Goal: Transaction & Acquisition: Purchase product/service

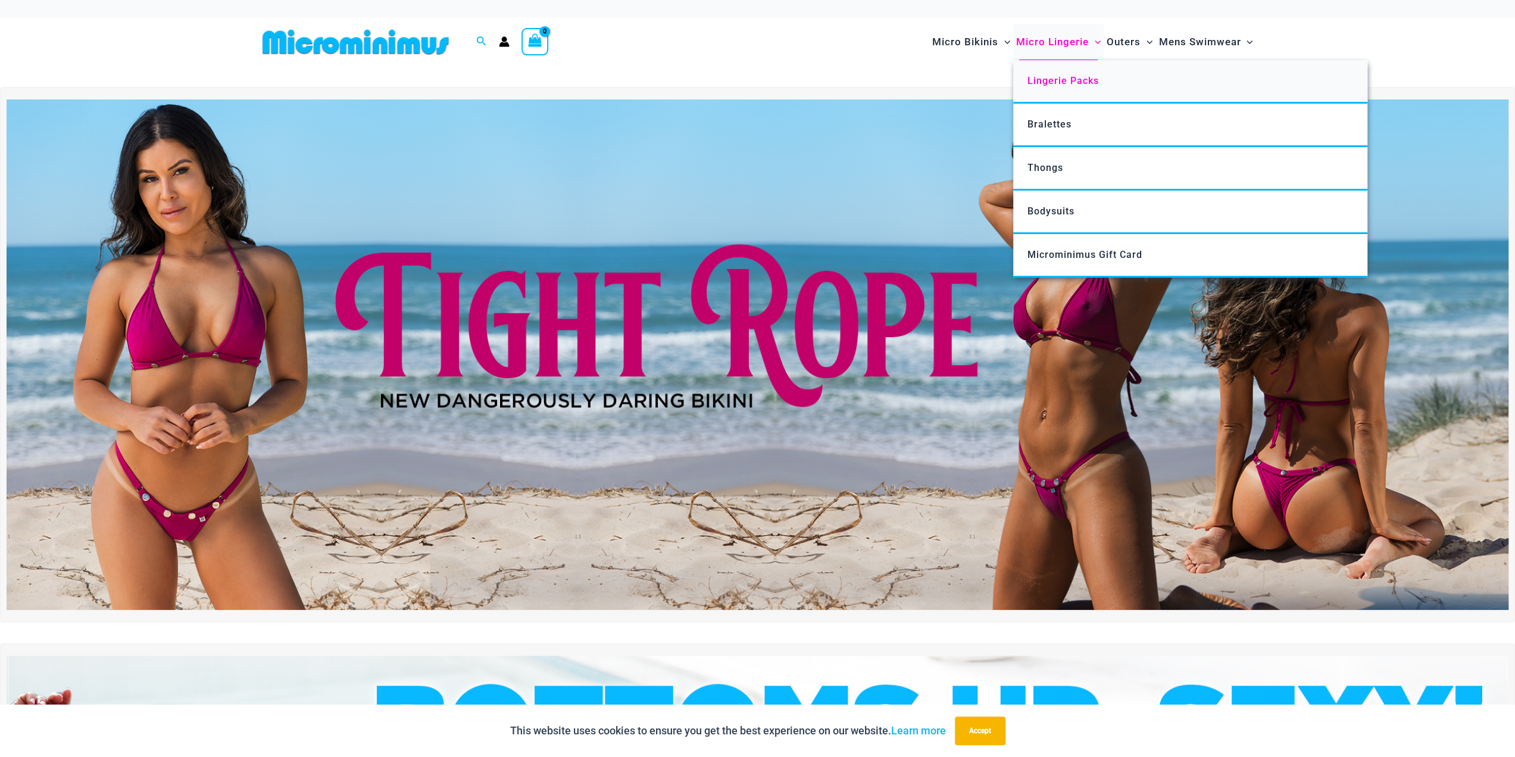
click at [1082, 89] on link "Lingerie Packs" at bounding box center [1190, 81] width 354 height 43
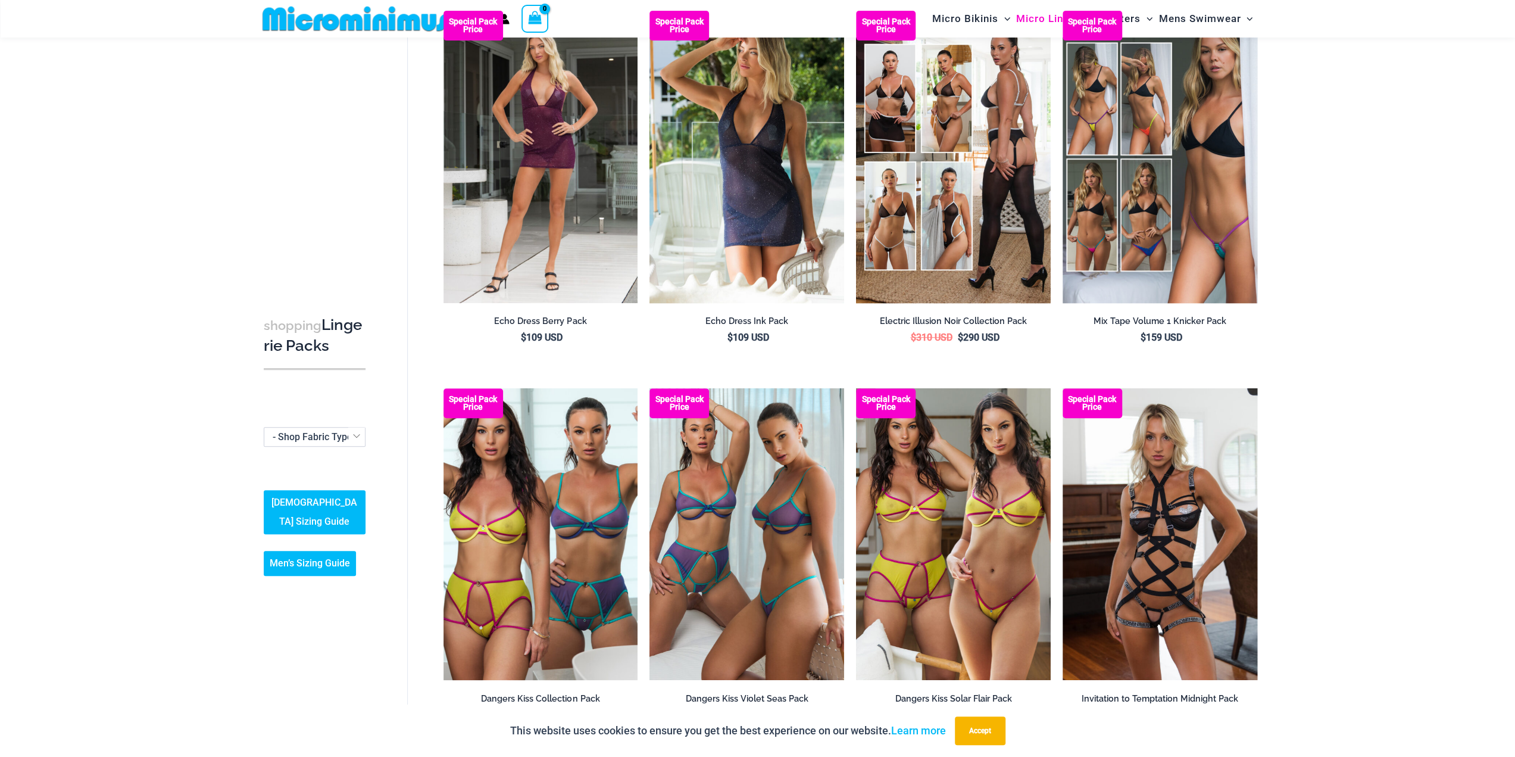
scroll to position [347, 0]
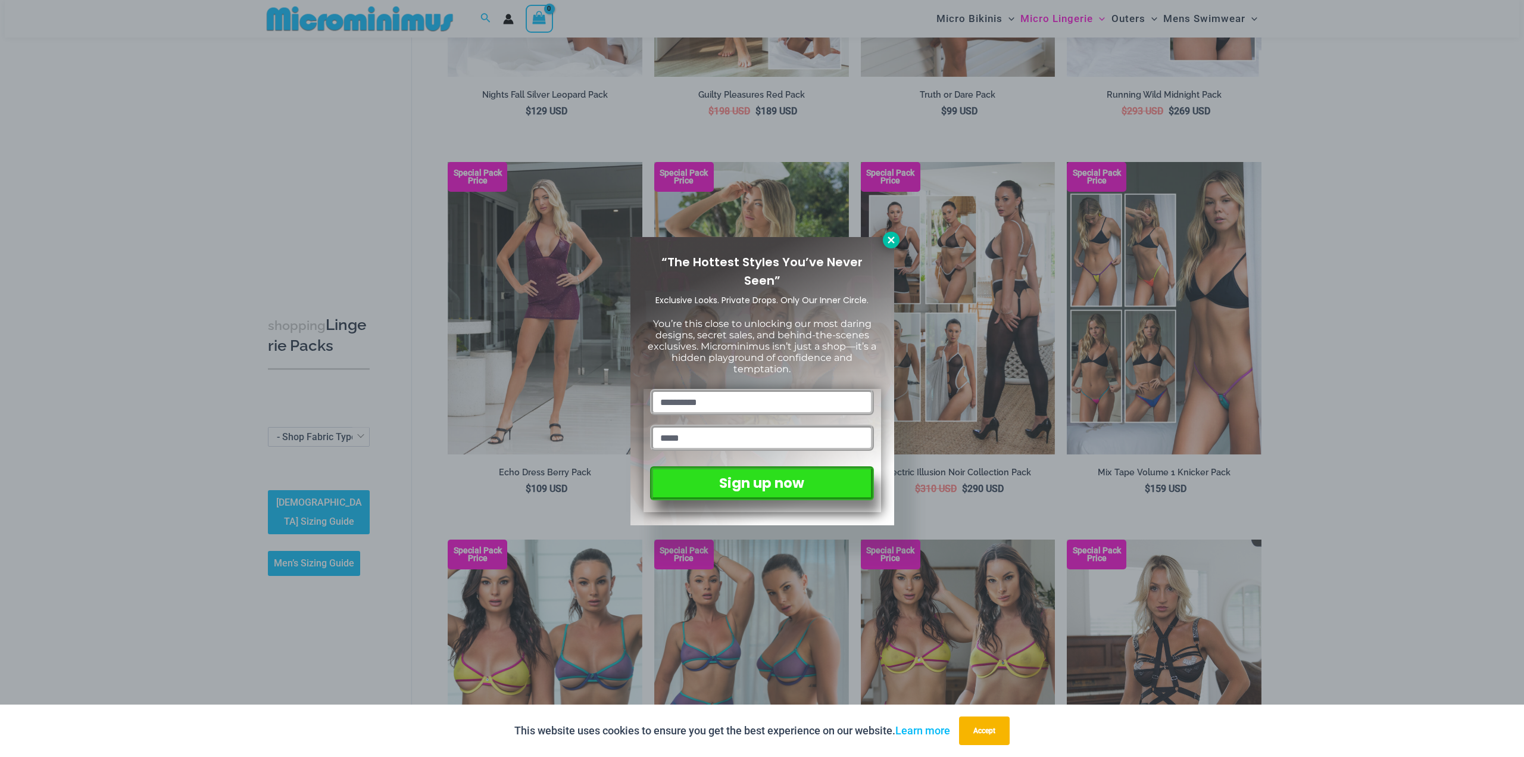
click at [887, 239] on icon at bounding box center [891, 240] width 11 height 11
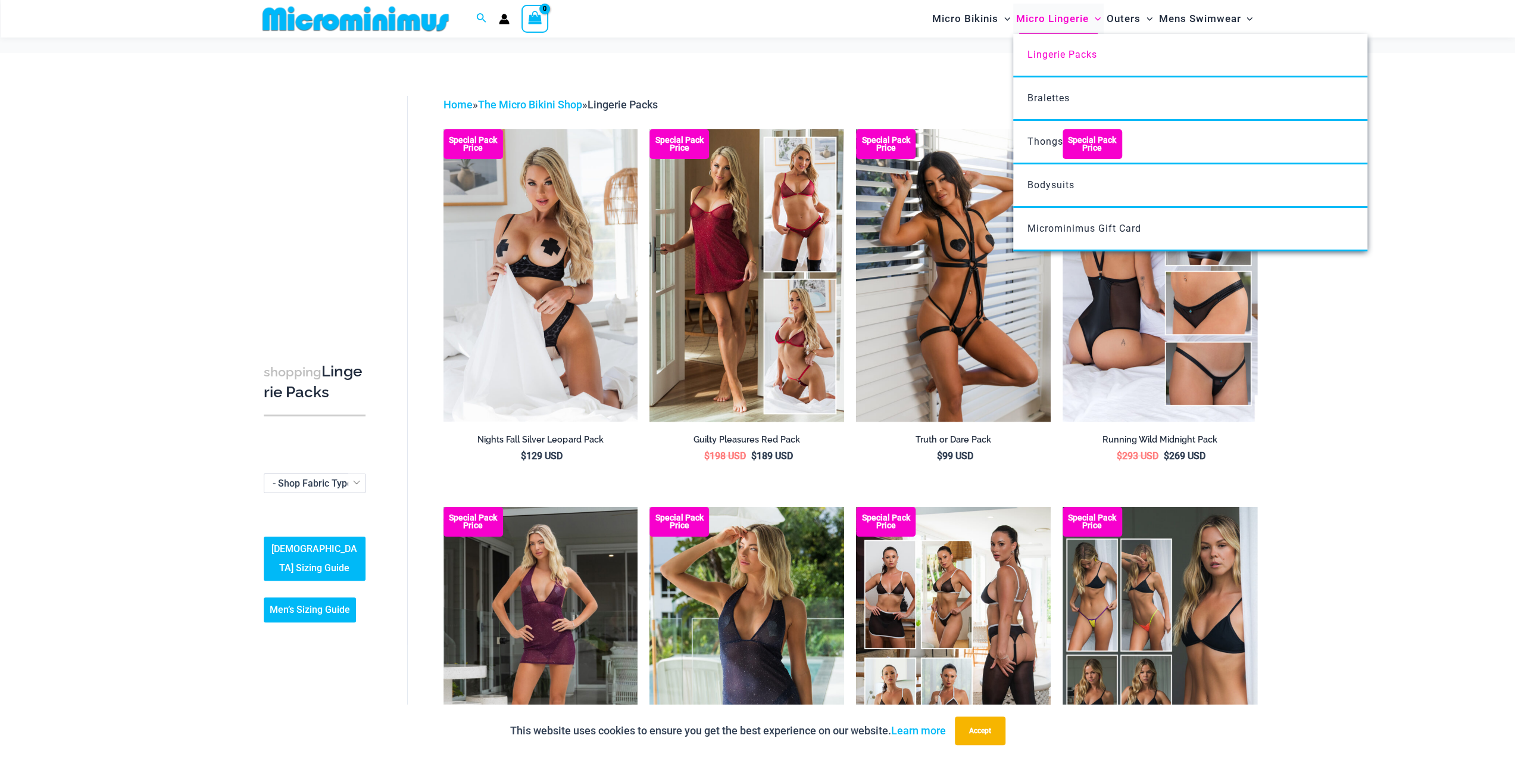
scroll to position [0, 0]
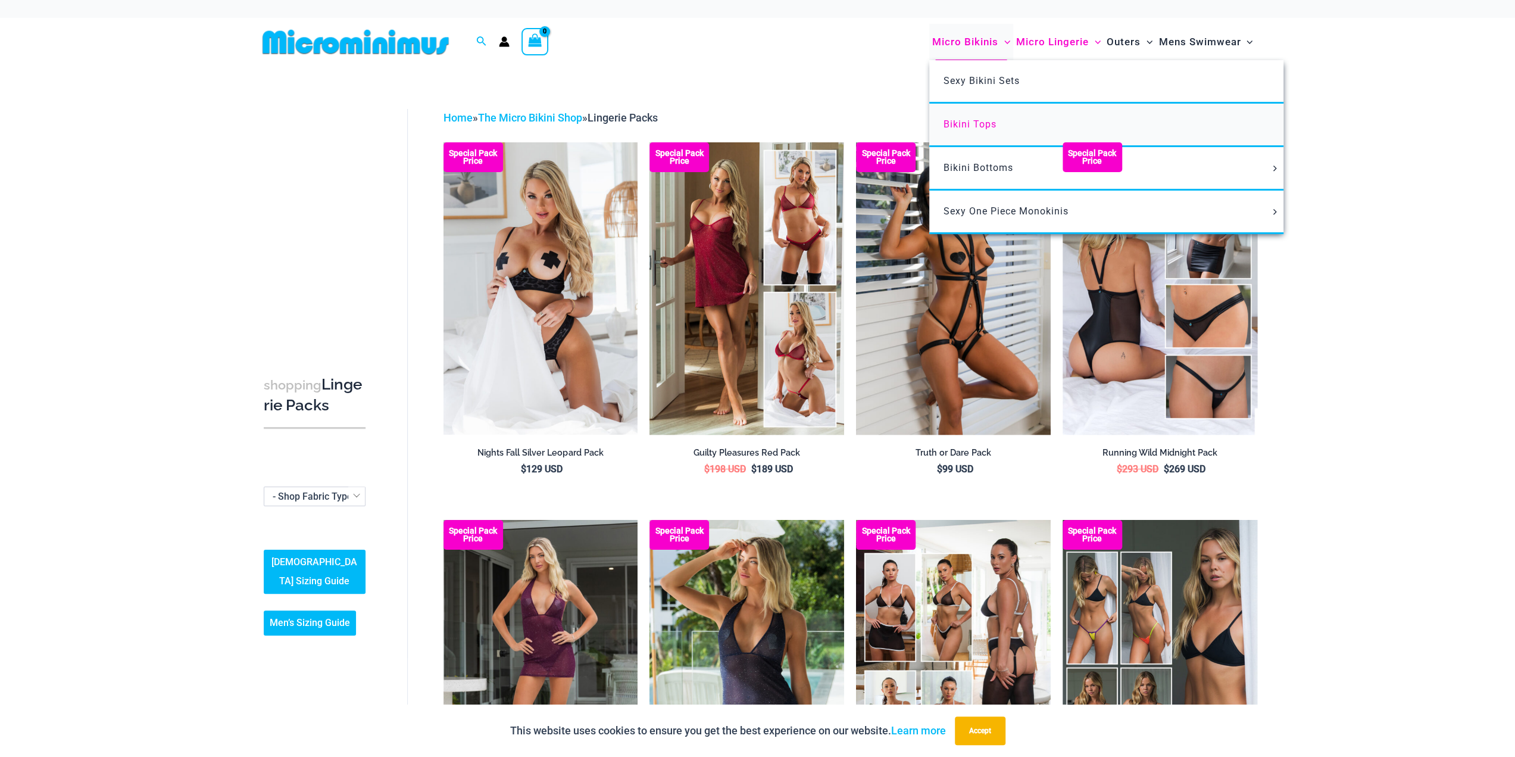
click at [987, 124] on span "Bikini Tops" at bounding box center [970, 123] width 53 height 11
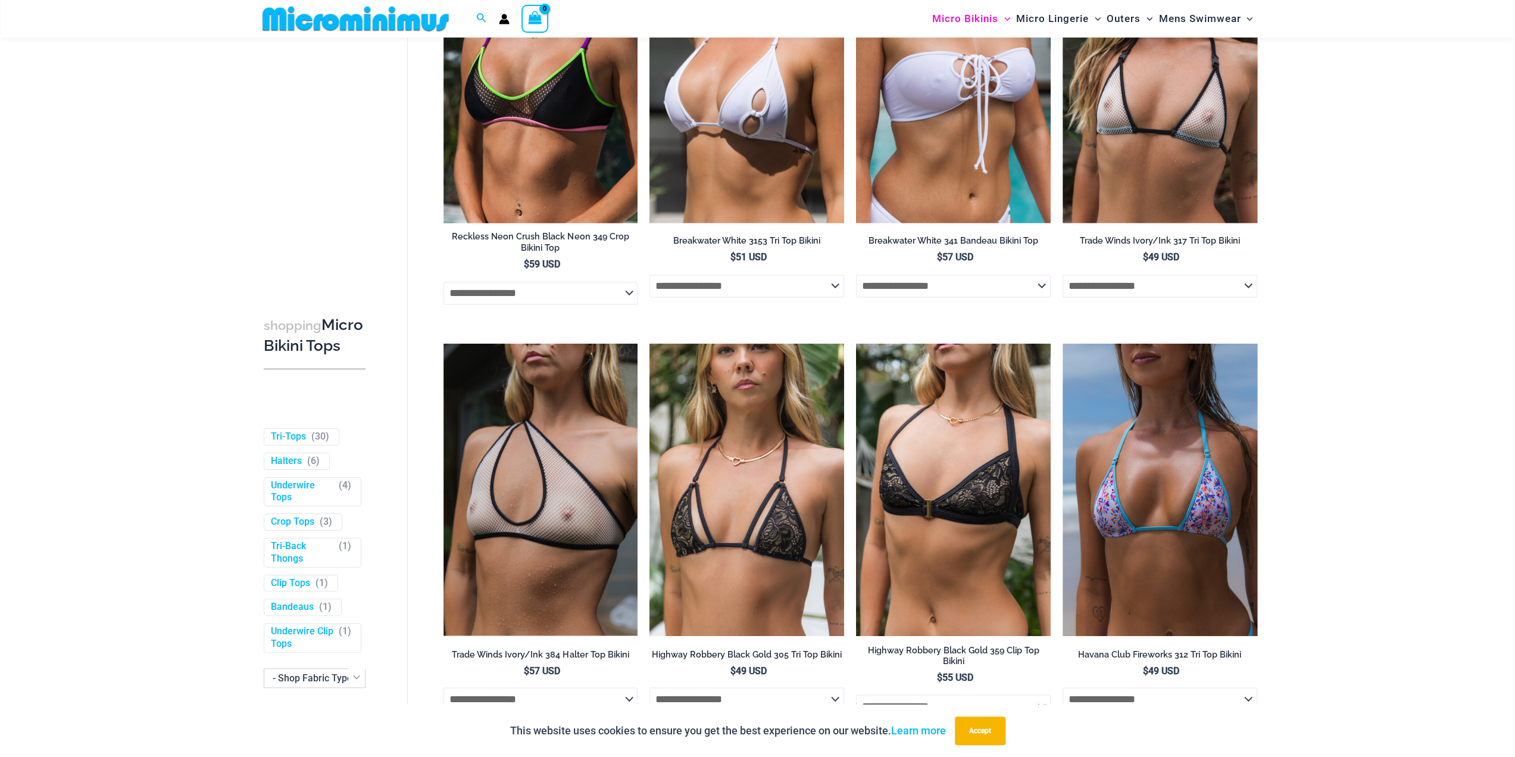
scroll to position [1776, 0]
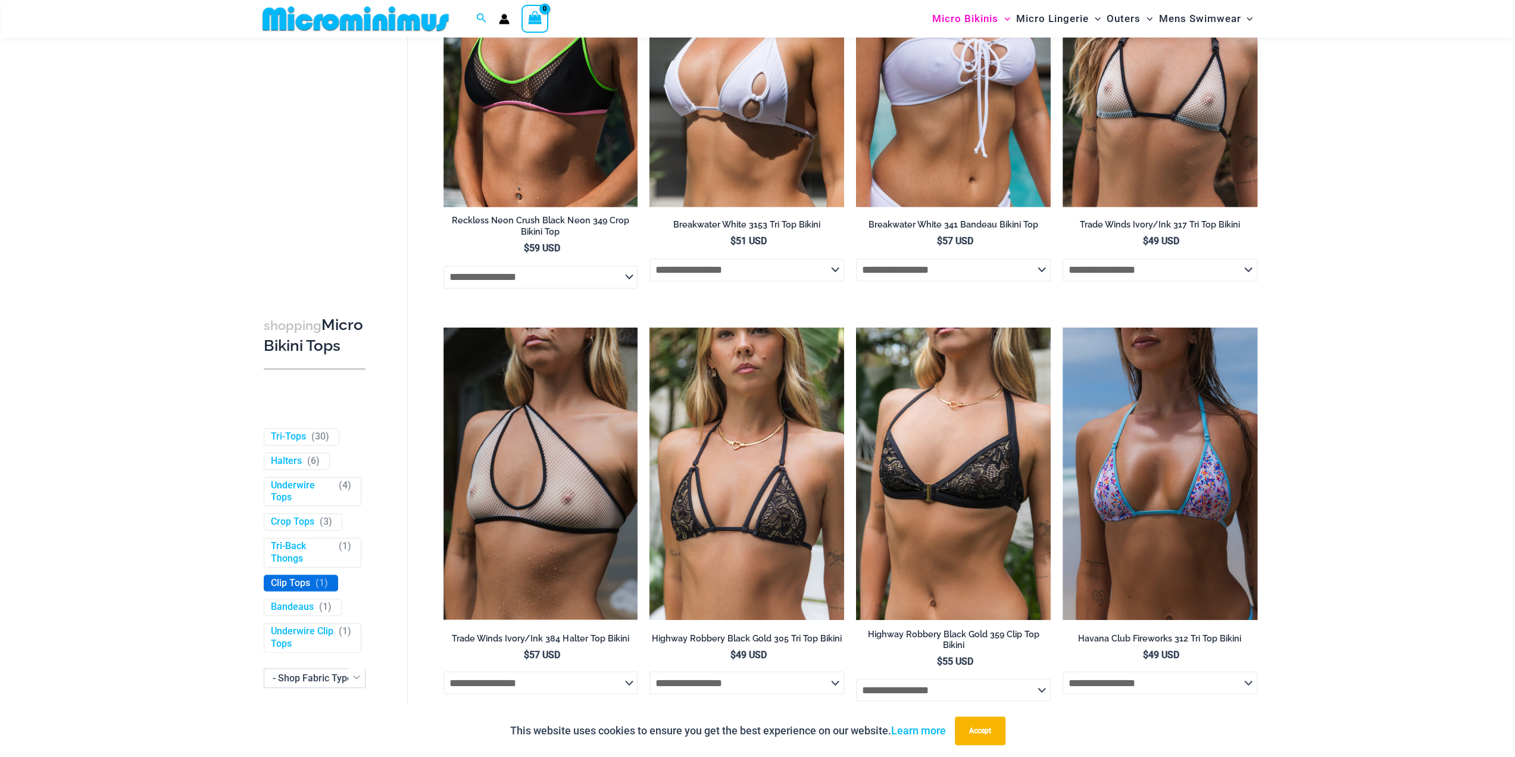
click at [297, 590] on link "Clip Tops" at bounding box center [290, 583] width 39 height 13
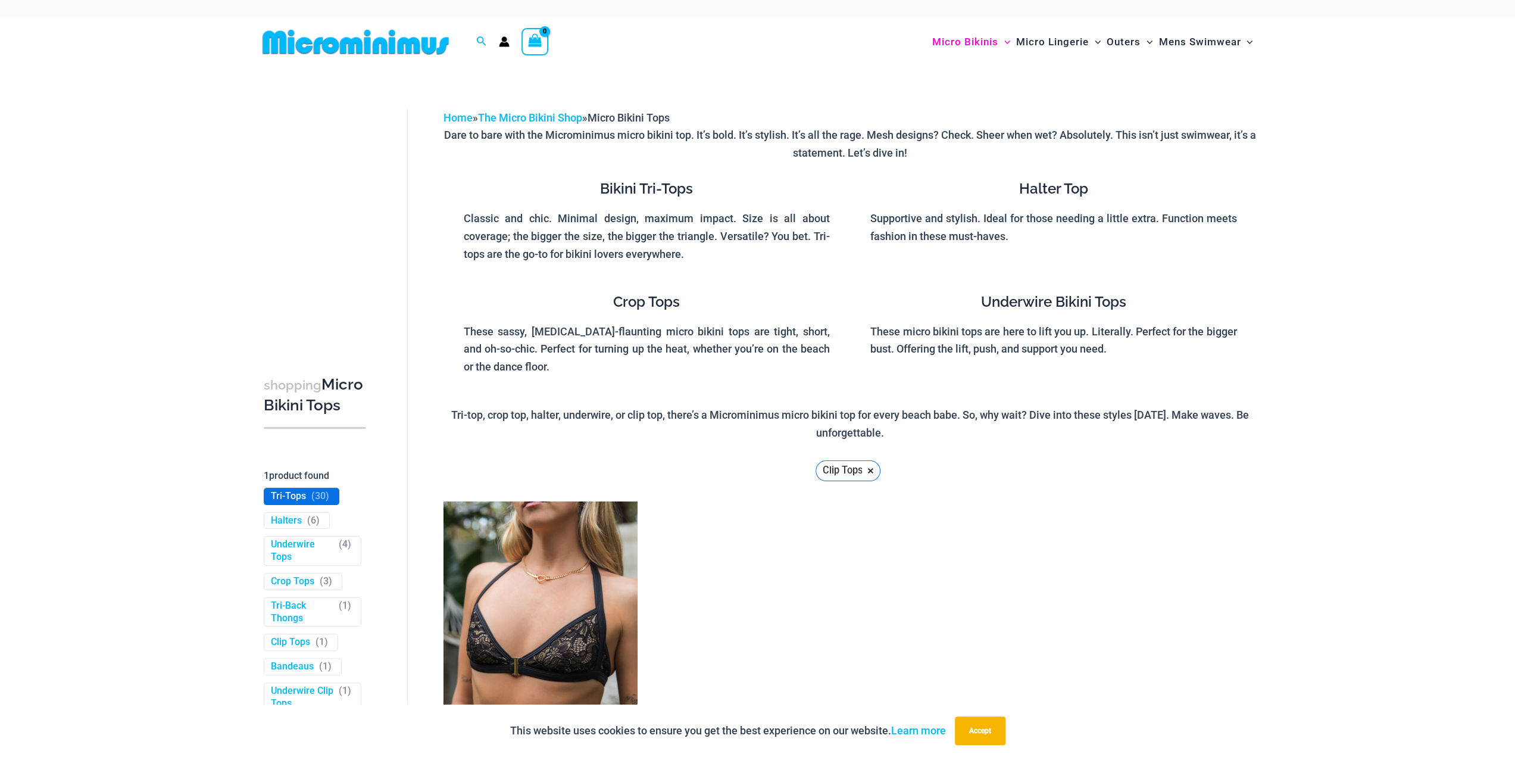
click at [292, 503] on link "Tri-Tops" at bounding box center [288, 496] width 35 height 13
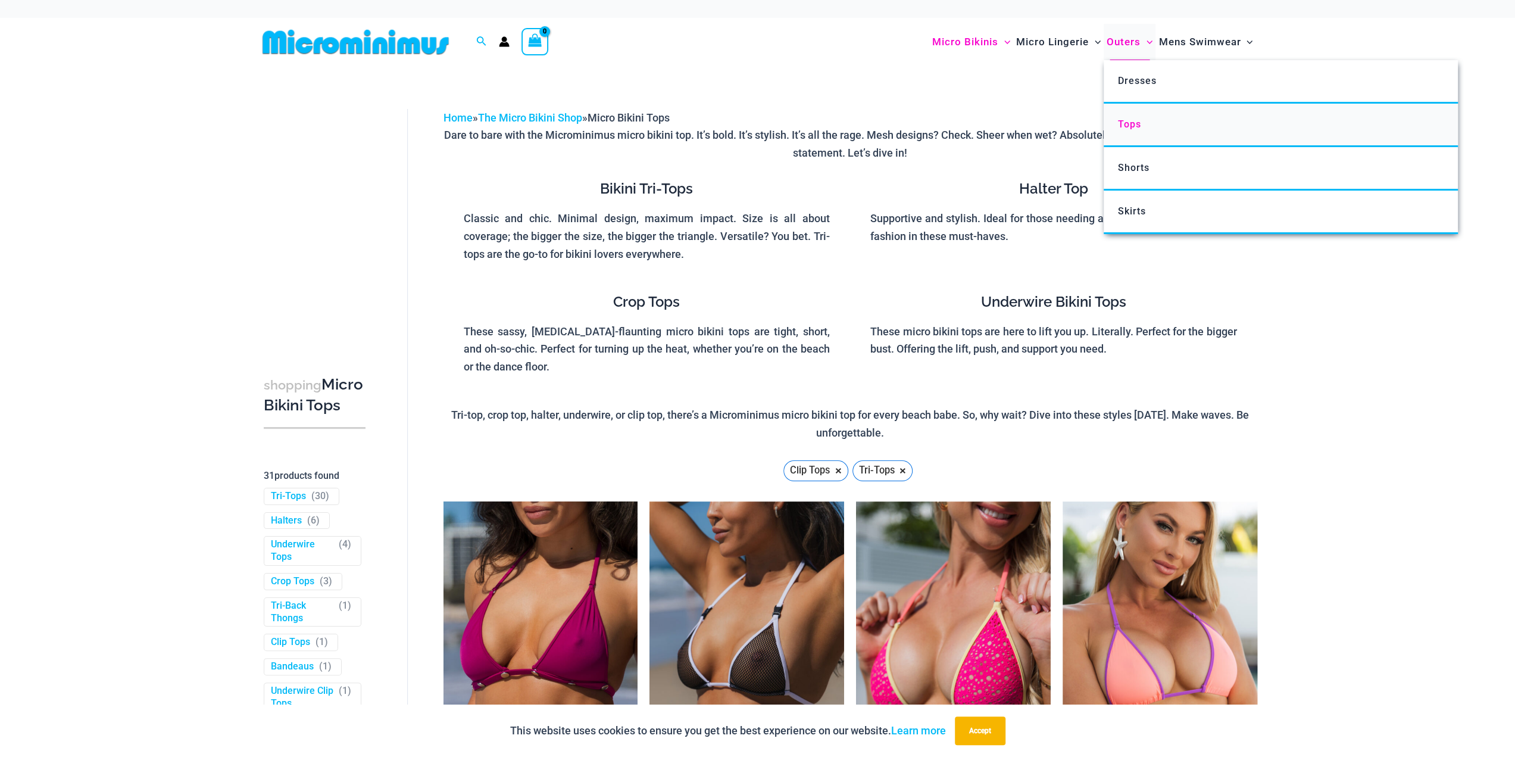
click at [1140, 126] on span "Tops" at bounding box center [1129, 123] width 23 height 11
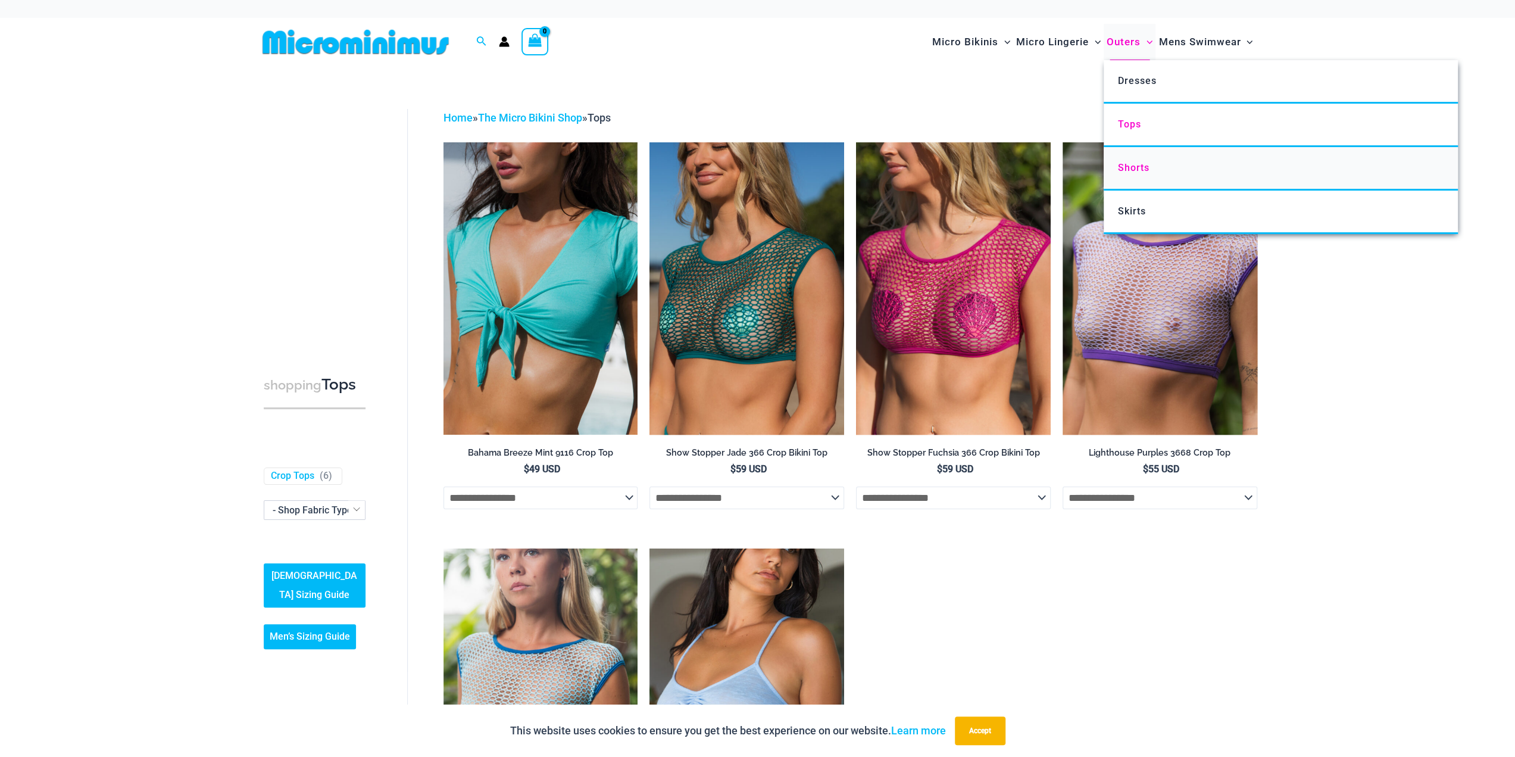
click at [1142, 173] on span "Shorts" at bounding box center [1134, 167] width 32 height 11
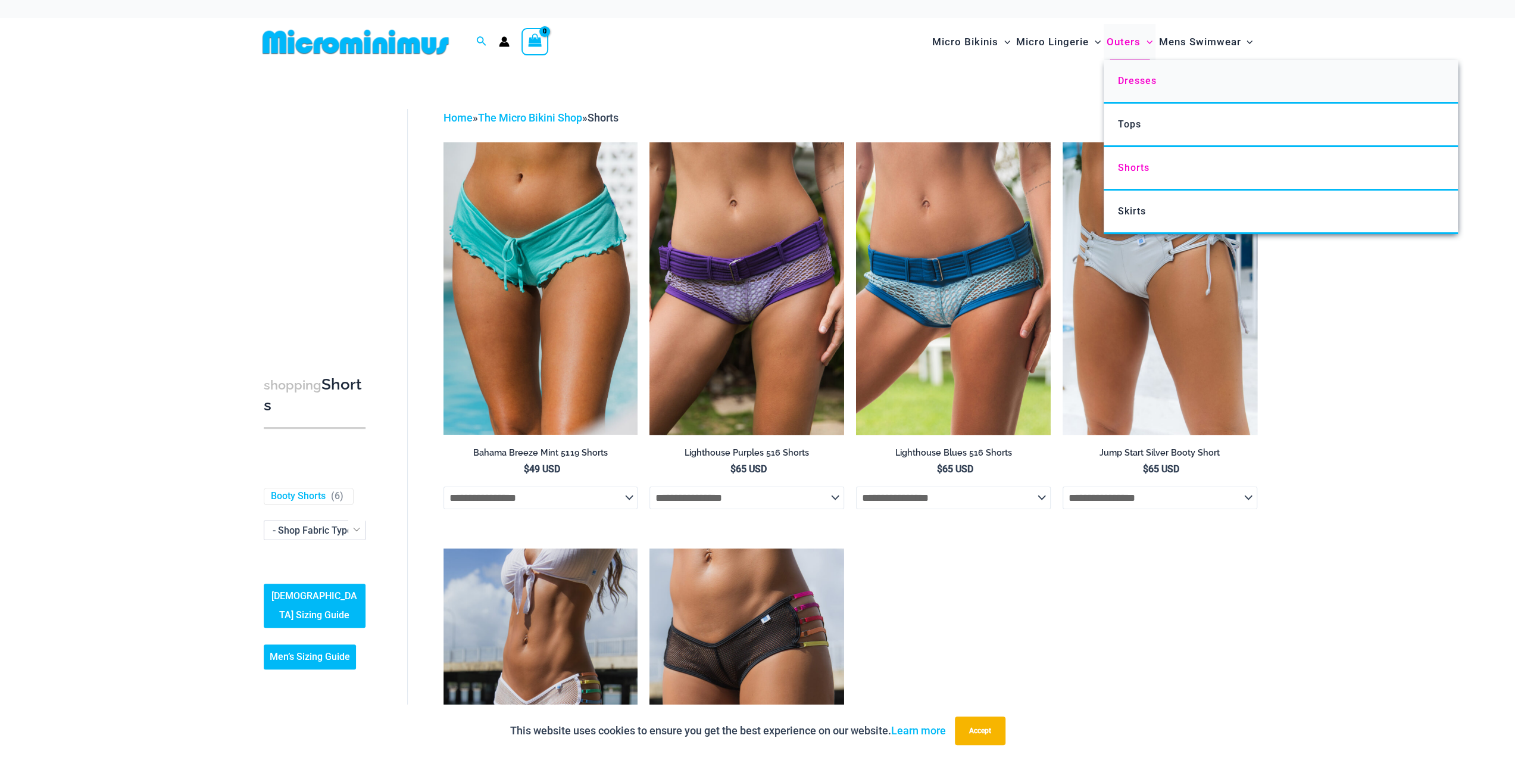
click at [1142, 77] on span "Dresses" at bounding box center [1137, 80] width 39 height 11
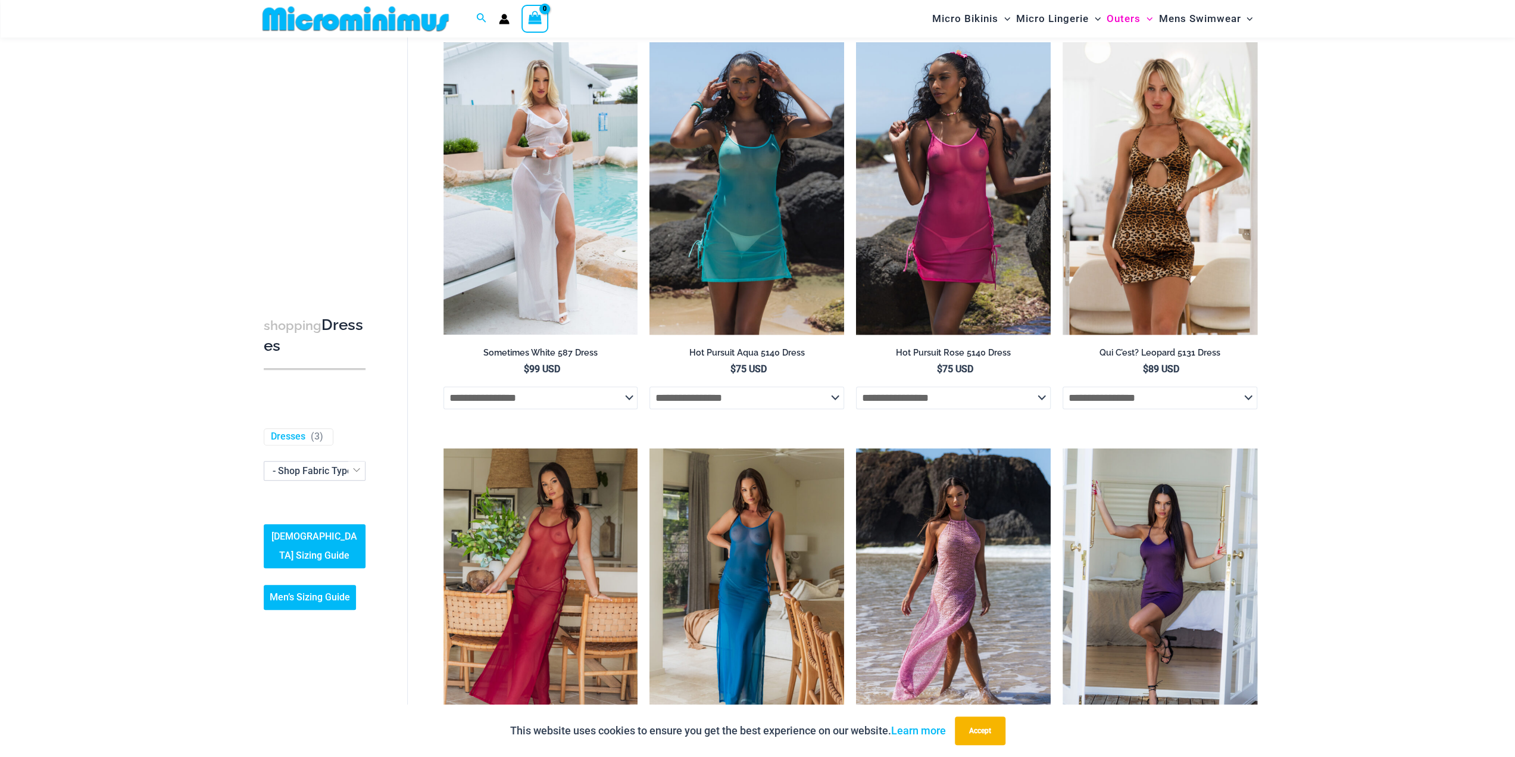
scroll to position [407, 0]
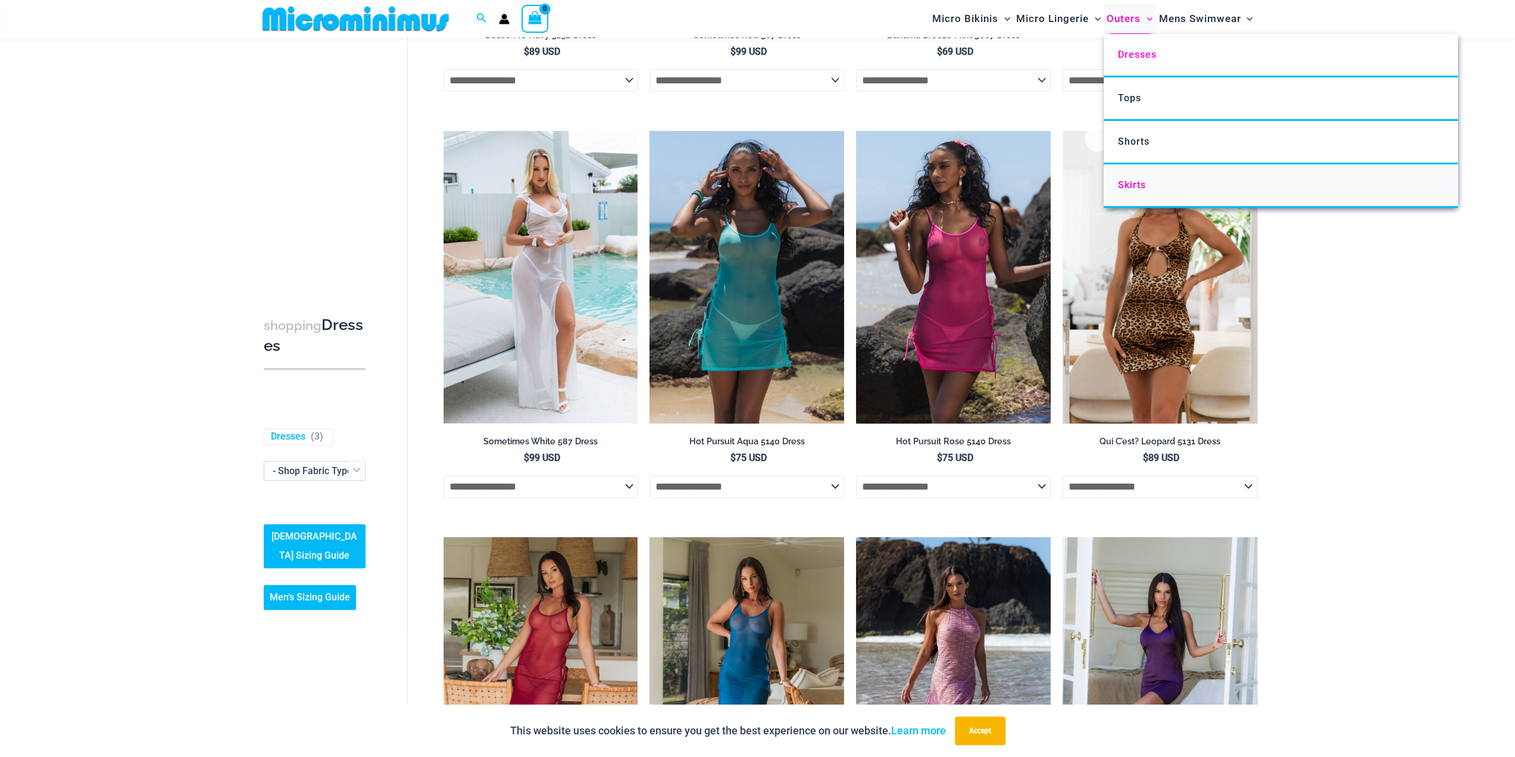
click at [1135, 179] on span "Skirts" at bounding box center [1132, 184] width 28 height 11
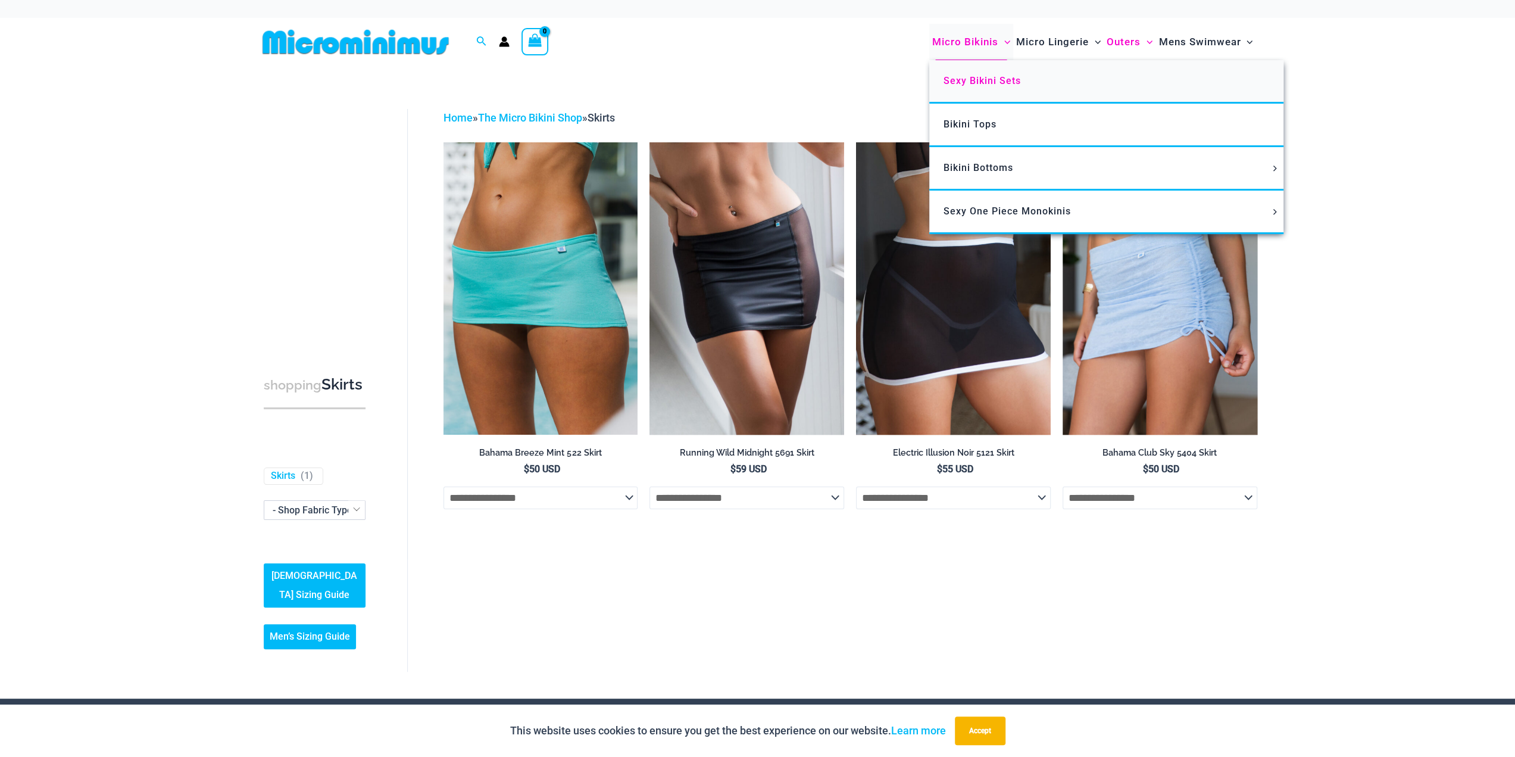
click at [1014, 86] on span "Sexy Bikini Sets" at bounding box center [982, 80] width 77 height 11
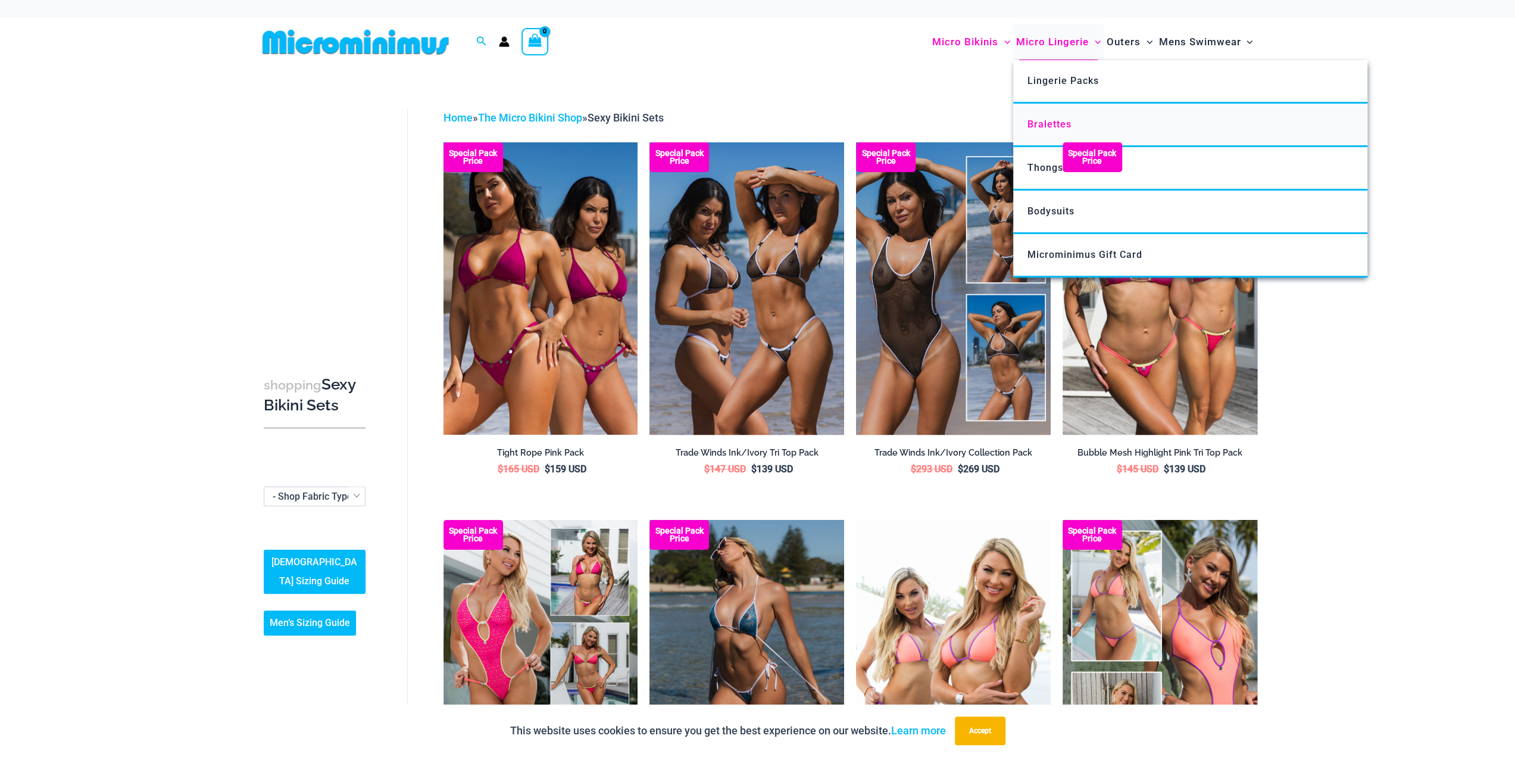
click at [1053, 127] on span "Bralettes" at bounding box center [1050, 123] width 44 height 11
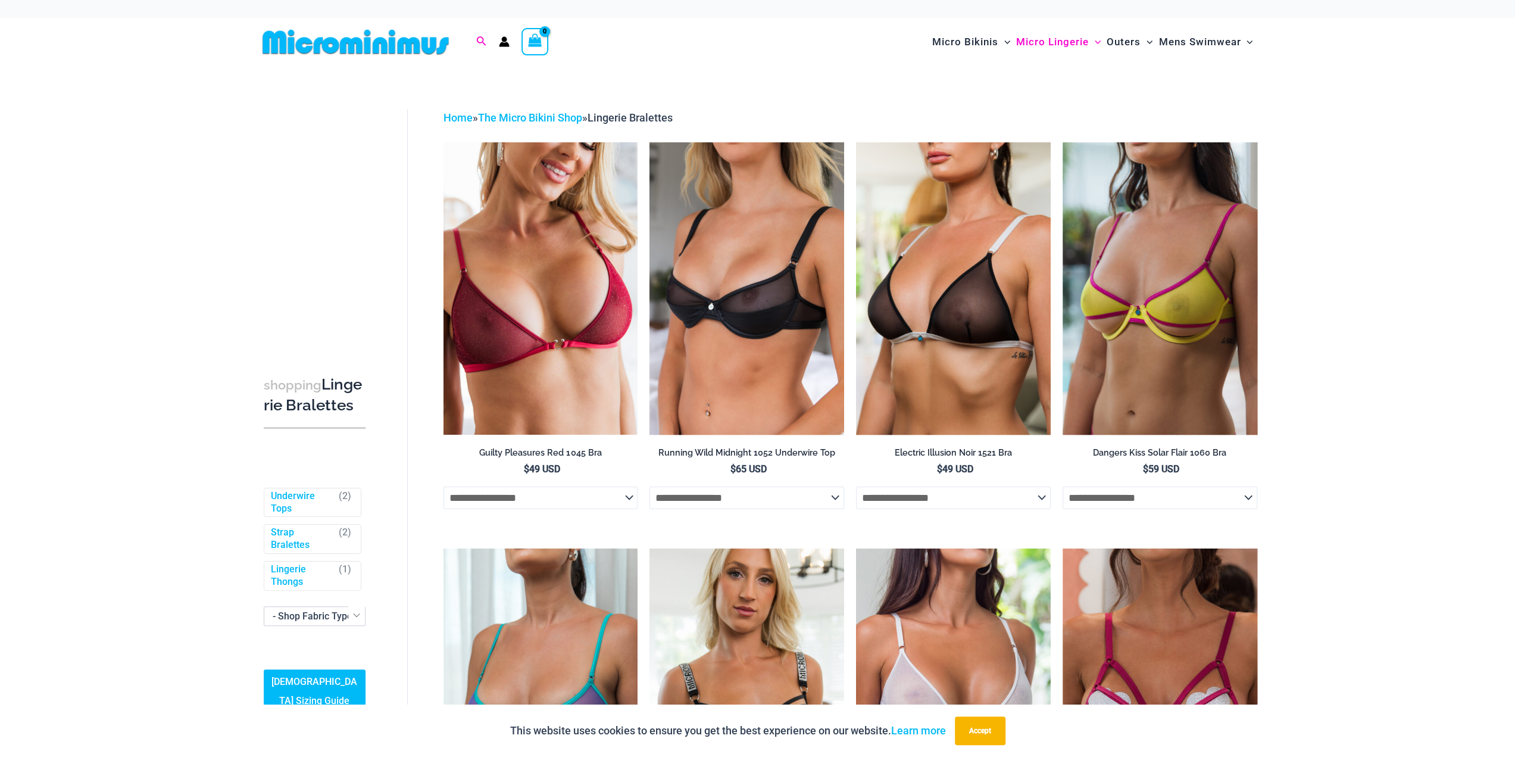
click at [480, 45] on icon "Search icon link" at bounding box center [481, 41] width 10 height 11
type input "***"
click button "Search" at bounding box center [0, 0] width 0 height 0
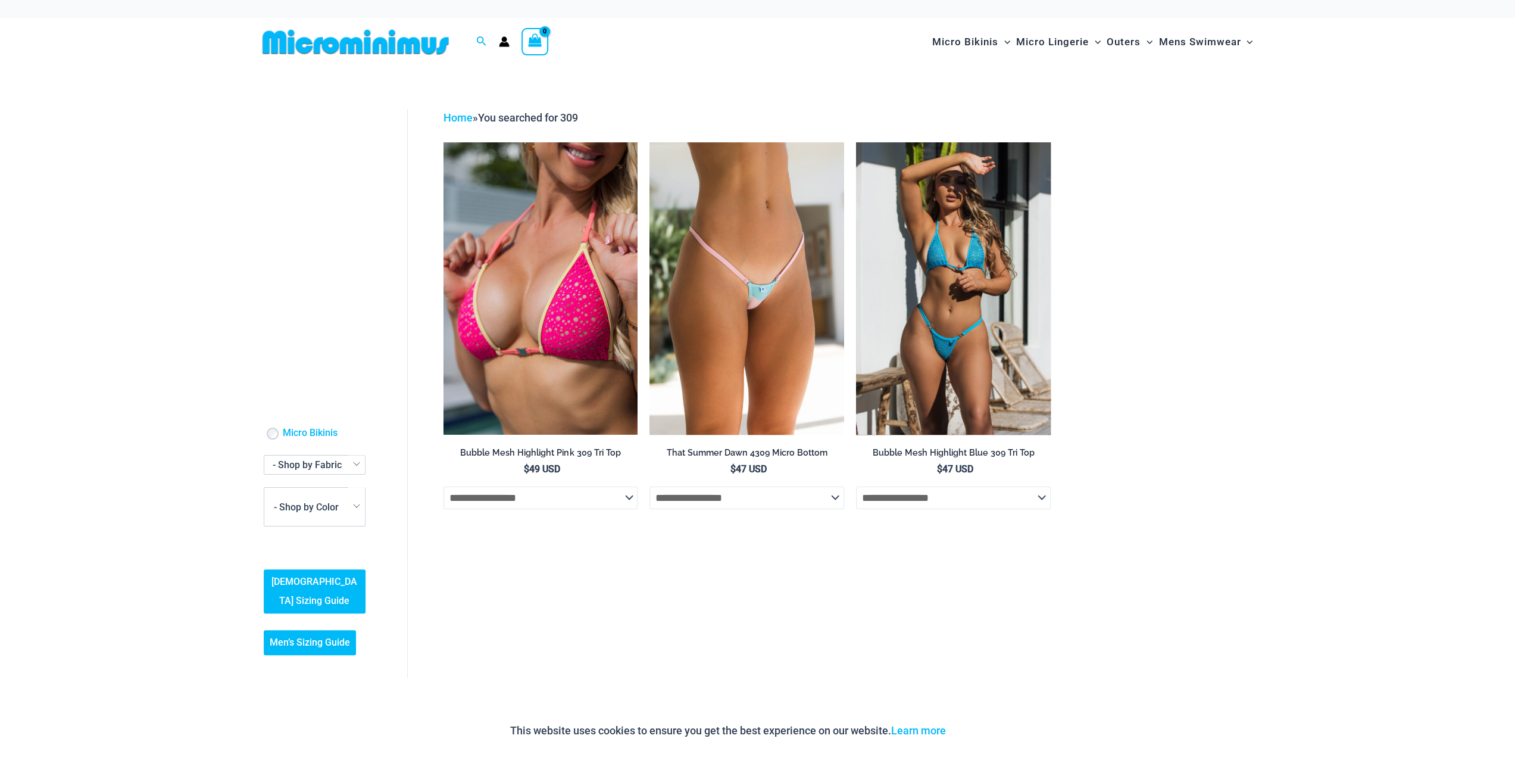
click at [1025, 495] on select "**********" at bounding box center [953, 498] width 195 height 23
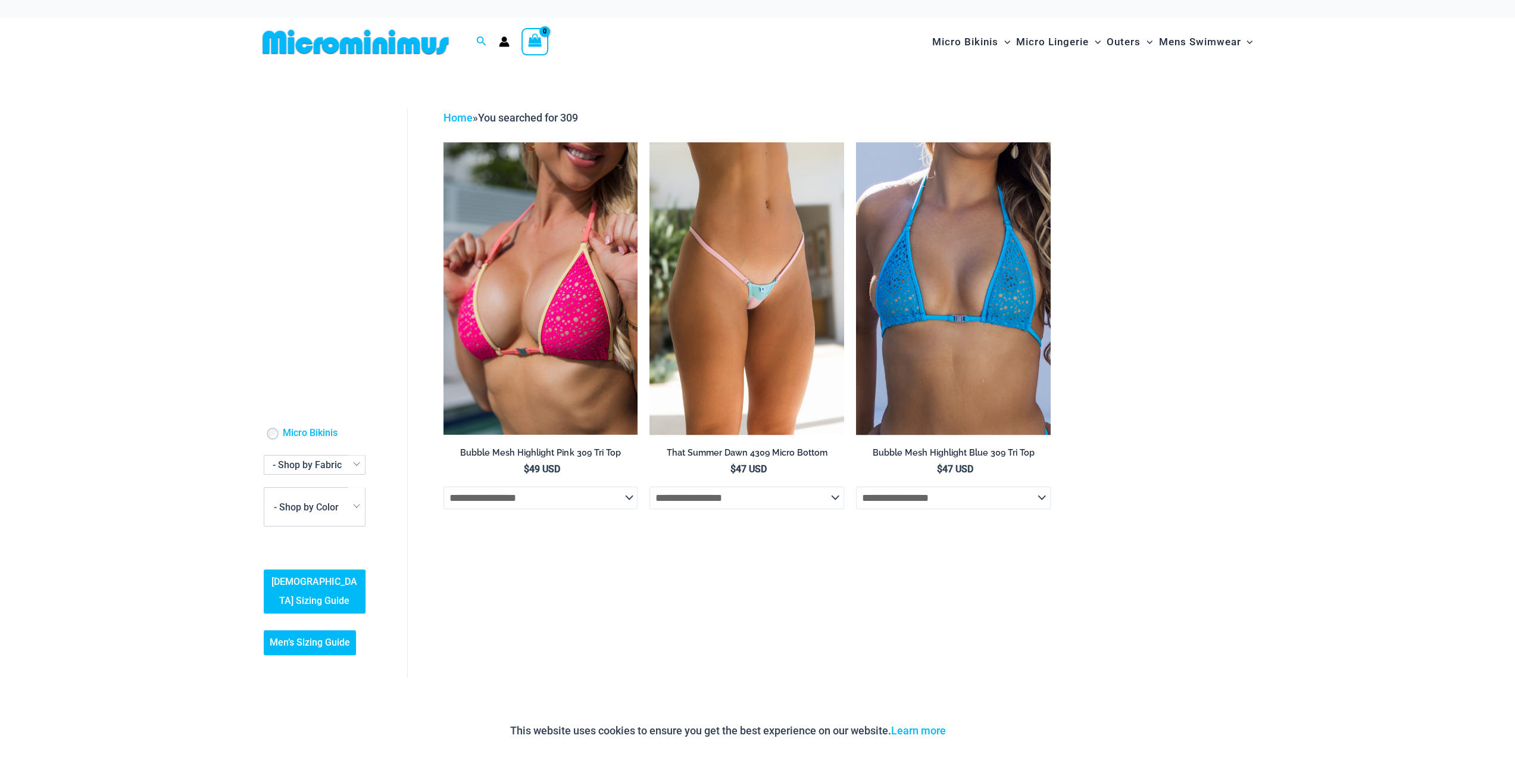
click at [1287, 542] on div "**********" at bounding box center [757, 385] width 1515 height 639
